Goal: Task Accomplishment & Management: Use online tool/utility

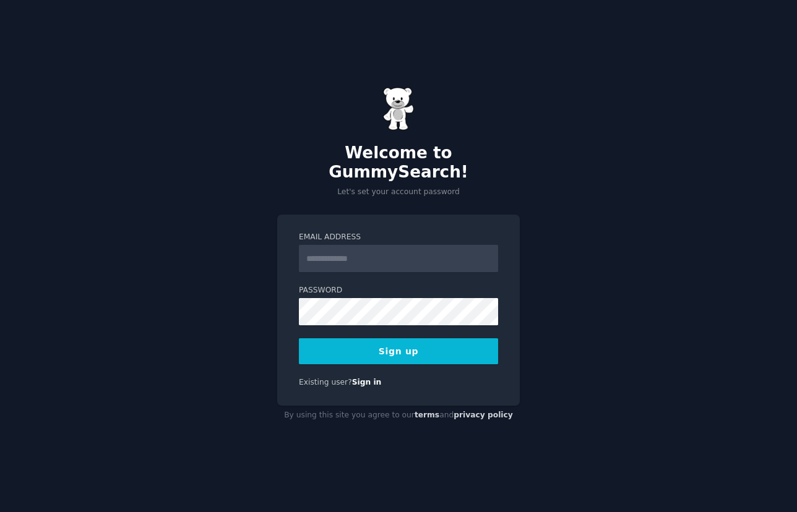
click at [384, 250] on input "Email Address" at bounding box center [398, 258] width 199 height 27
type input "**********"
click at [384, 341] on button "Sign up" at bounding box center [398, 351] width 199 height 26
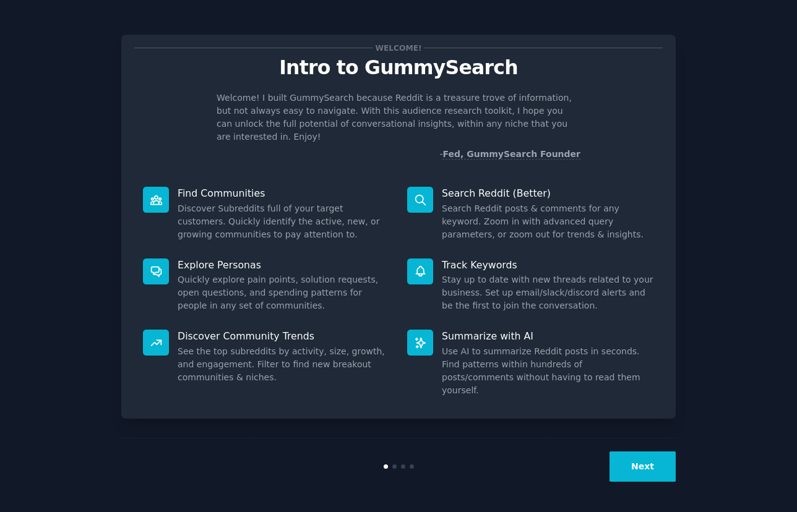
click at [643, 460] on button "Next" at bounding box center [642, 467] width 66 height 30
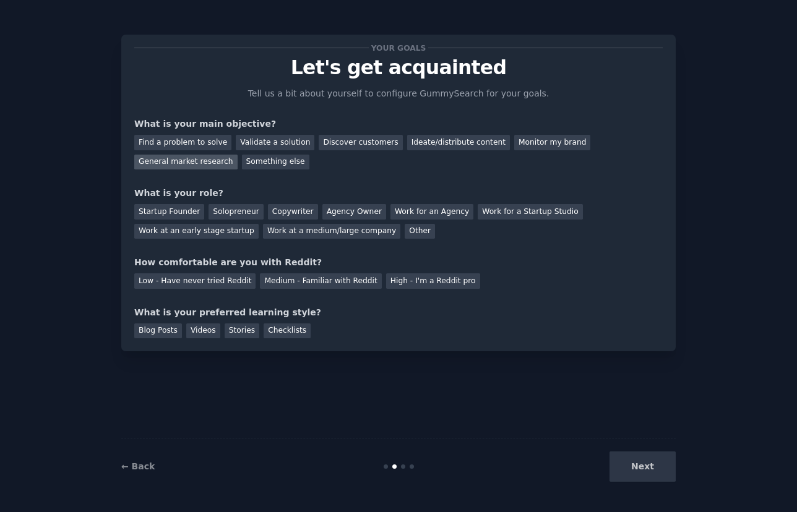
click at [182, 163] on div "General market research" at bounding box center [185, 162] width 103 height 15
click at [182, 213] on div "Startup Founder" at bounding box center [169, 211] width 70 height 15
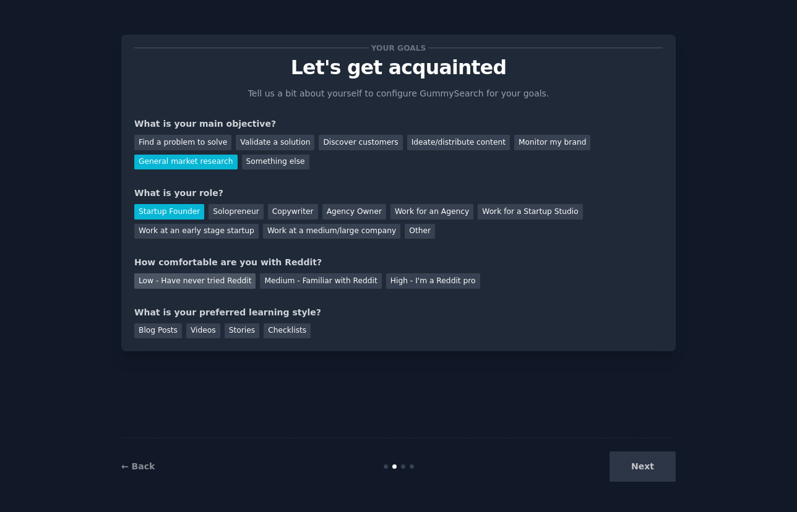
click at [224, 286] on div "Low - Have never tried Reddit" at bounding box center [194, 280] width 121 height 15
click at [163, 335] on div "Blog Posts" at bounding box center [158, 331] width 48 height 15
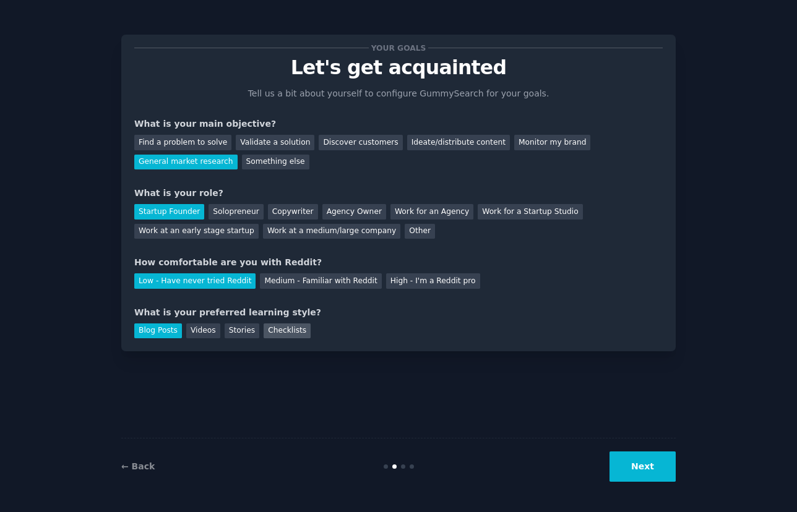
click at [287, 332] on div "Checklists" at bounding box center [287, 331] width 47 height 15
click at [639, 465] on button "Next" at bounding box center [642, 467] width 66 height 30
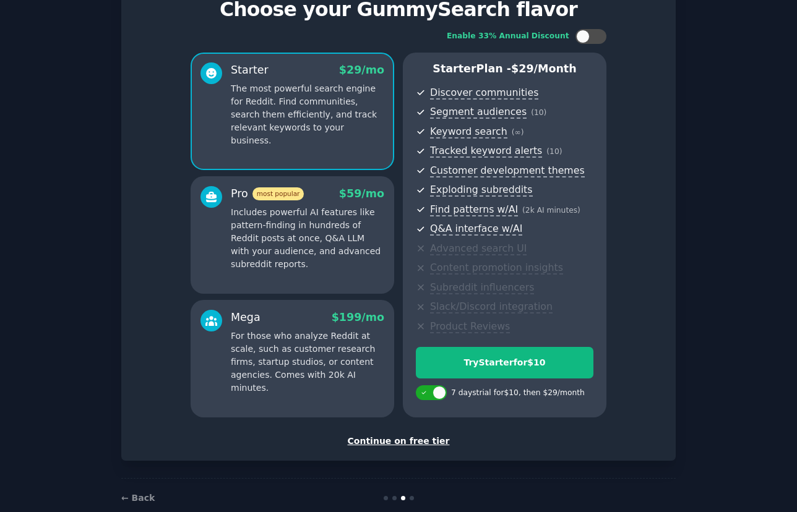
scroll to position [81, 0]
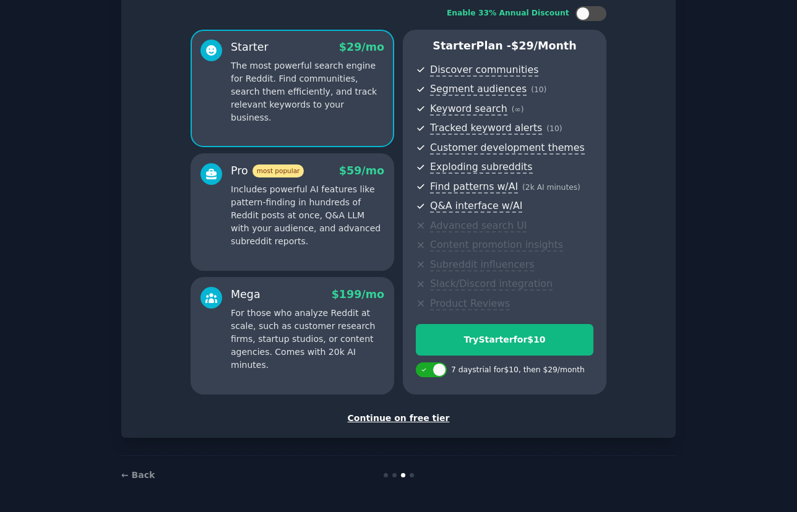
click at [421, 419] on div "Continue on free tier" at bounding box center [398, 418] width 528 height 13
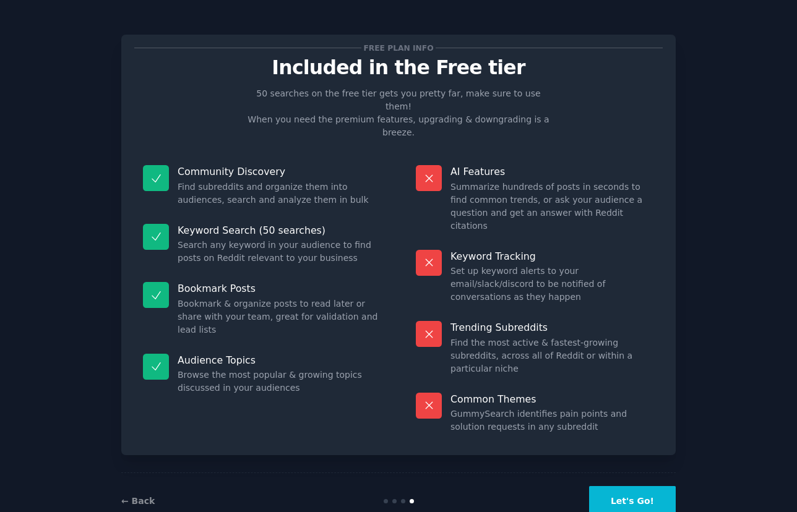
click at [623, 486] on button "Let's Go!" at bounding box center [632, 501] width 87 height 30
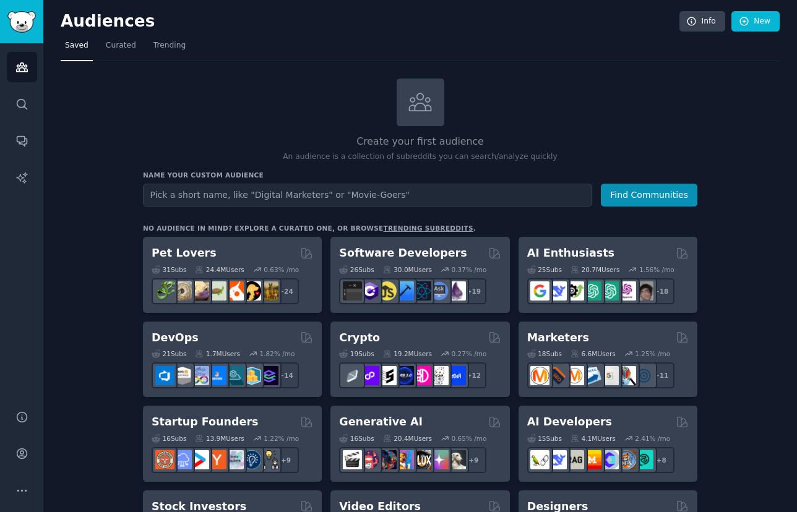
click at [241, 189] on input "text" at bounding box center [367, 195] width 449 height 23
click at [630, 197] on button "Find Communities" at bounding box center [649, 195] width 97 height 23
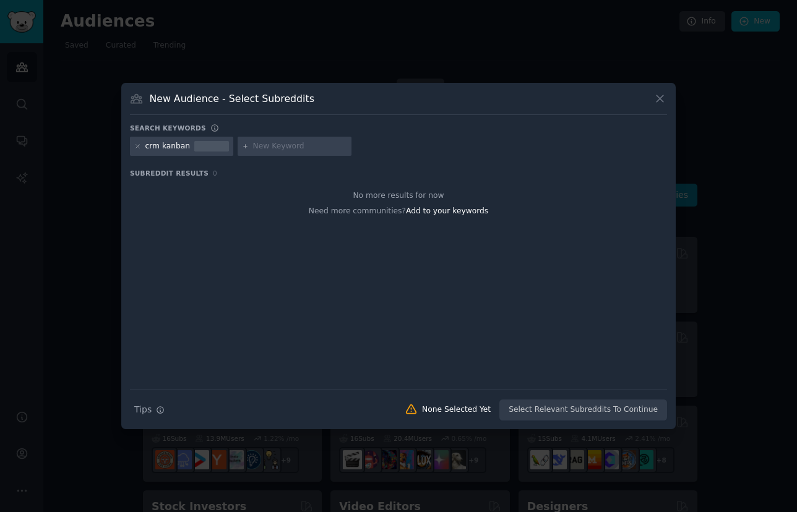
click at [660, 101] on icon at bounding box center [659, 98] width 13 height 13
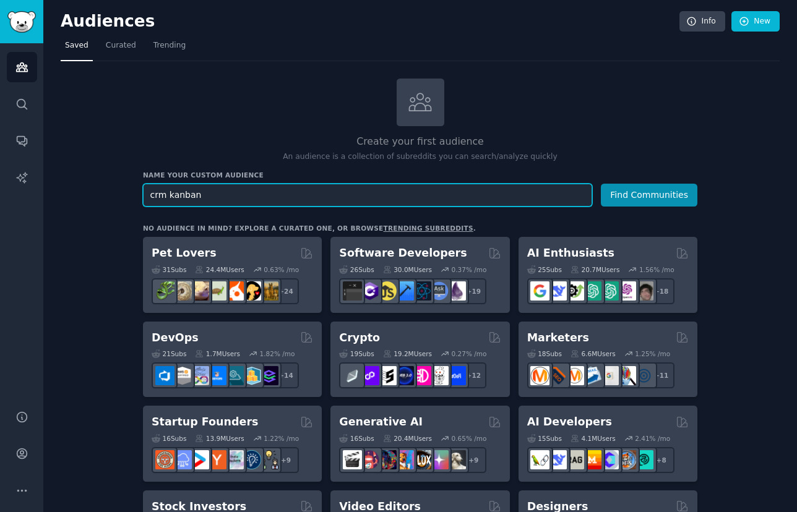
click at [170, 194] on input "crm kanban" at bounding box center [367, 195] width 449 height 23
drag, startPoint x: 168, startPoint y: 194, endPoint x: 55, endPoint y: 186, distance: 113.5
type input "kanban"
click at [601, 184] on button "Find Communities" at bounding box center [649, 195] width 97 height 23
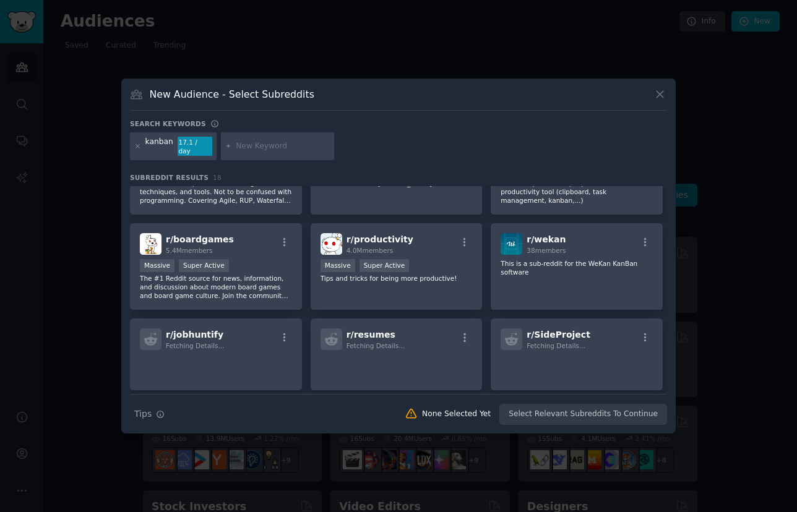
scroll to position [288, 0]
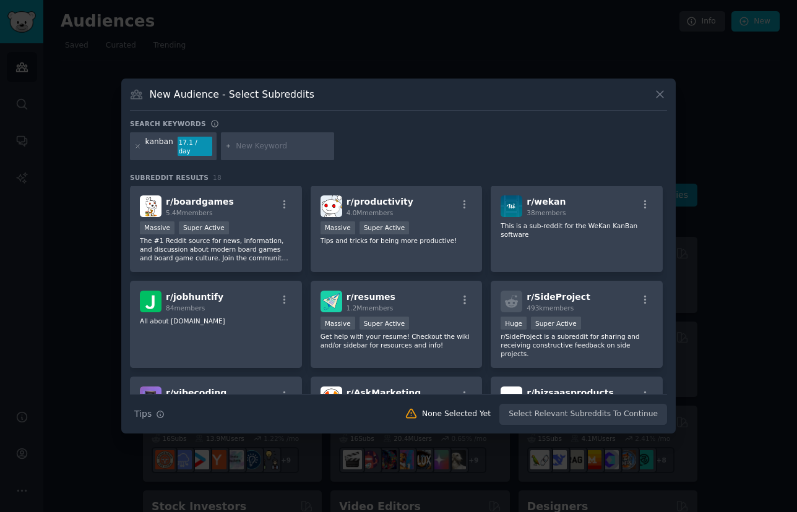
click at [663, 97] on icon at bounding box center [659, 94] width 13 height 13
